Goal: Information Seeking & Learning: Learn about a topic

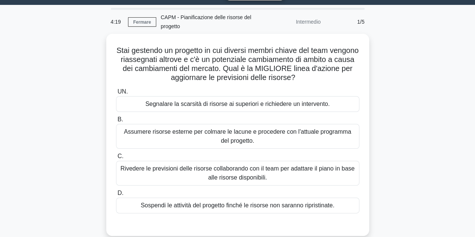
scroll to position [28, 0]
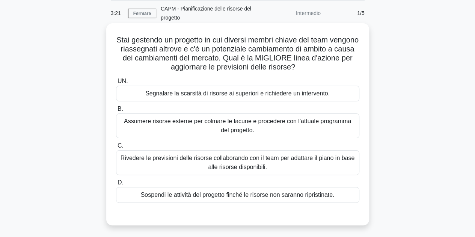
click at [303, 122] on font "Assumere risorse esterne per colmare le lacune e procedere con l'attuale progra…" at bounding box center [237, 125] width 227 height 15
click at [116, 112] on input "B. Assumere risorse esterne per colmare le lacune e procedere con l'attuale pro…" at bounding box center [116, 109] width 0 height 5
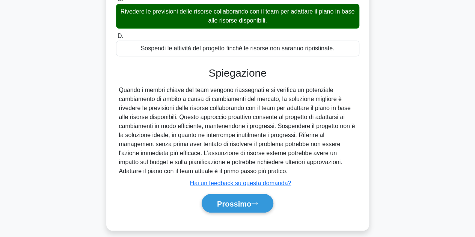
scroll to position [177, 0]
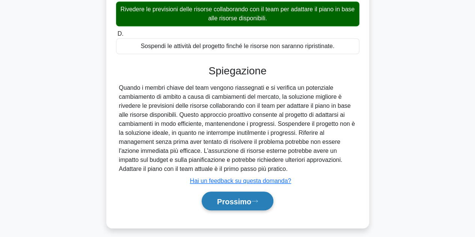
click at [233, 199] on font "Prossimo" at bounding box center [234, 201] width 34 height 8
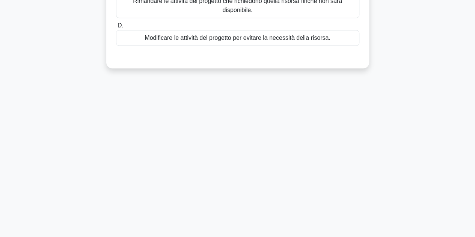
scroll to position [0, 0]
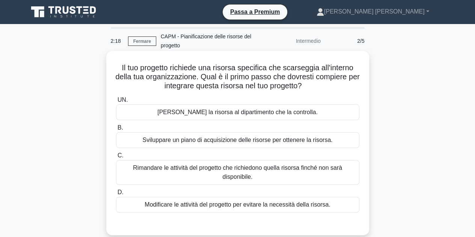
click at [289, 113] on font "Richiedi la risorsa al dipartimento che la controlla." at bounding box center [237, 112] width 160 height 6
click at [116, 102] on input "UN. Richiedi la risorsa al dipartimento che la controlla." at bounding box center [116, 100] width 0 height 5
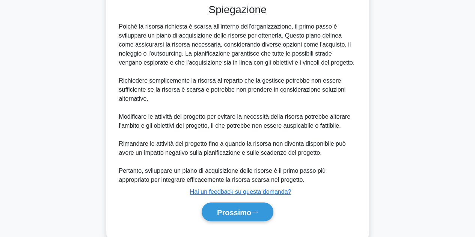
scroll to position [236, 0]
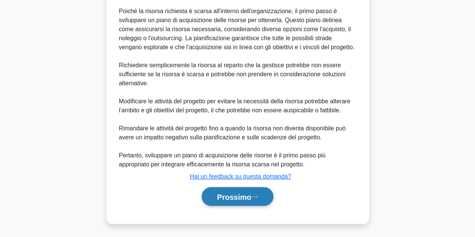
click at [242, 197] on font "Prossimo" at bounding box center [234, 197] width 34 height 8
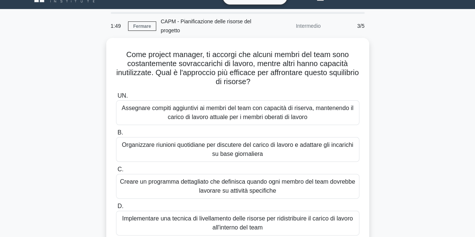
scroll to position [30, 0]
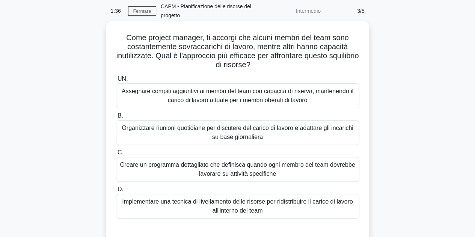
click at [320, 202] on font "Implementare una tecnica di livellamento delle risorse per ridistribuire il car…" at bounding box center [237, 205] width 231 height 15
click at [116, 192] on input "D. Implementare una tecnica di livellamento delle risorse per ridistribuire il …" at bounding box center [116, 189] width 0 height 5
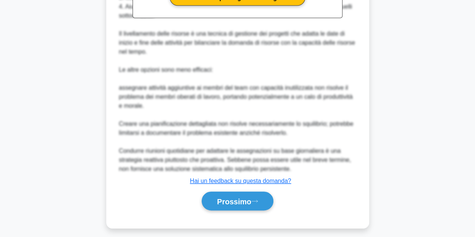
scroll to position [343, 0]
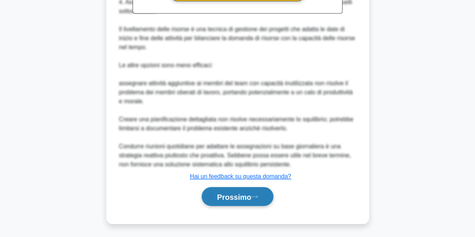
click at [240, 199] on font "Prossimo" at bounding box center [234, 197] width 34 height 8
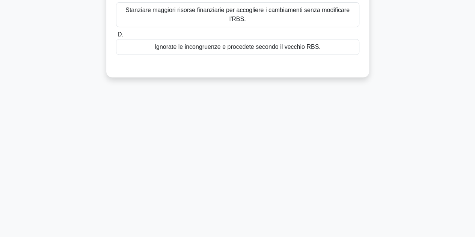
scroll to position [0, 0]
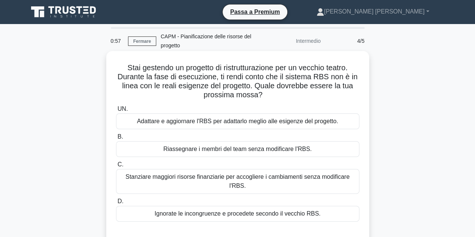
click at [282, 116] on div "Adattare e aggiornare l'RBS per adattarlo meglio alle esigenze del progetto." at bounding box center [237, 121] width 243 height 16
click at [116, 112] on input "UN. Adattare e aggiornare l'RBS per adattarlo meglio alle esigenze del progetto." at bounding box center [116, 109] width 0 height 5
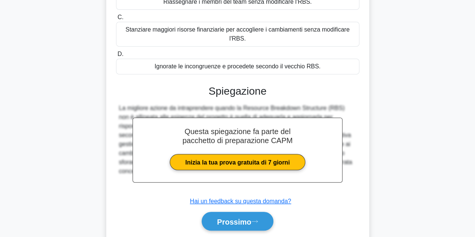
scroll to position [172, 0]
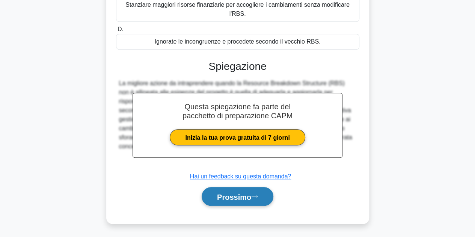
click at [222, 200] on font "Prossimo" at bounding box center [234, 197] width 34 height 8
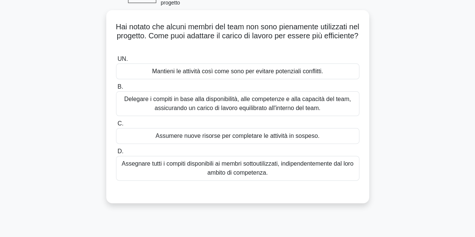
scroll to position [41, 0]
click at [278, 109] on font "Delegare i compiti in base alla disponibilità, alle competenze e alla capacità …" at bounding box center [237, 102] width 227 height 15
click at [116, 89] on input "B. Delegare i compiti in base alla disponibilità, alle competenze e alla capaci…" at bounding box center [116, 86] width 0 height 5
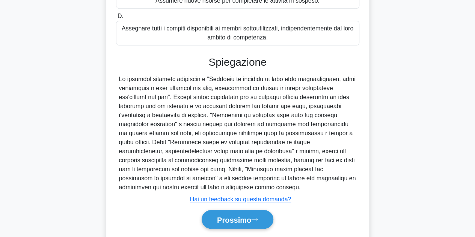
scroll to position [182, 0]
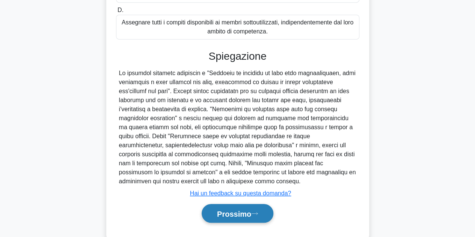
click at [222, 217] on font "Prossimo" at bounding box center [234, 214] width 34 height 8
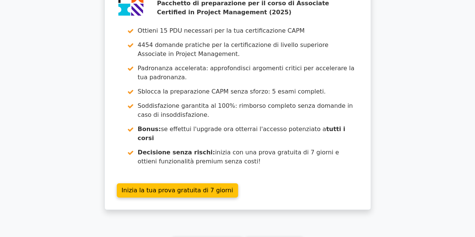
scroll to position [553, 0]
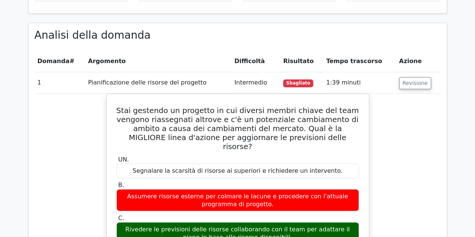
click at [454, 106] on main "Passa a Premium Pacchetto di preparazione per il corso di Associate Certified i…" at bounding box center [237, 171] width 475 height 1401
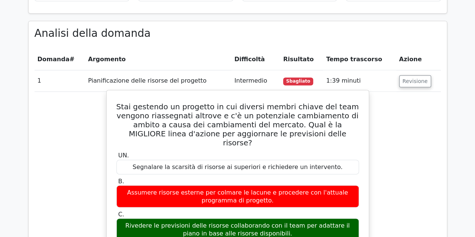
click at [240, 104] on font "Stai gestendo un progetto in cui diversi membri chiave del team vengono riasseg…" at bounding box center [237, 124] width 243 height 45
